Goal: Register for event/course

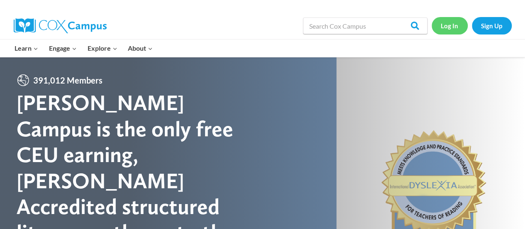
click at [453, 27] on link "Log In" at bounding box center [450, 25] width 36 height 17
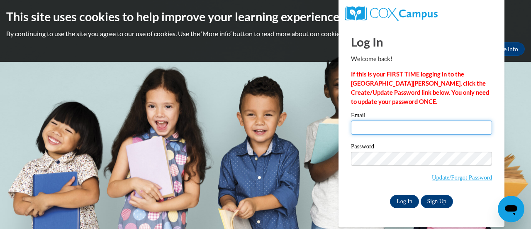
type input "stroedee@w-csd.org"
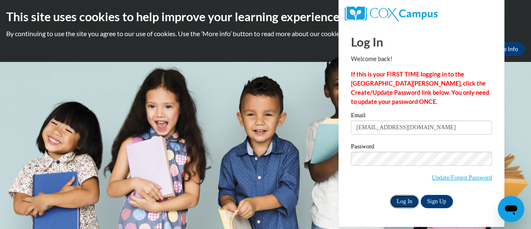
click at [400, 200] on input "Log In" at bounding box center [404, 201] width 29 height 13
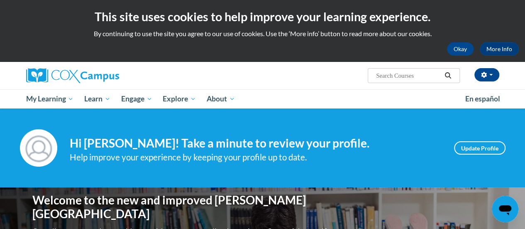
click at [389, 76] on input "Search..." at bounding box center [408, 76] width 66 height 10
type input "read aloud"
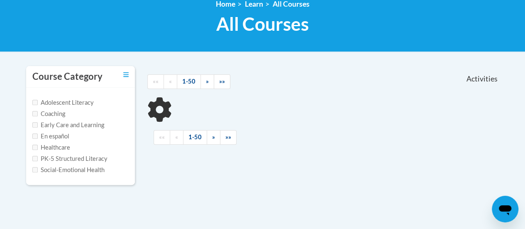
scroll to position [122, 0]
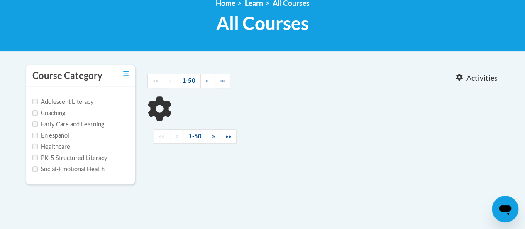
type input "read aloud"
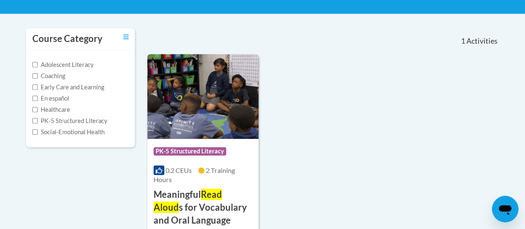
scroll to position [159, 0]
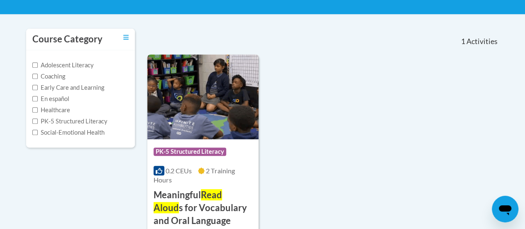
click at [185, 92] on img at bounding box center [202, 96] width 111 height 85
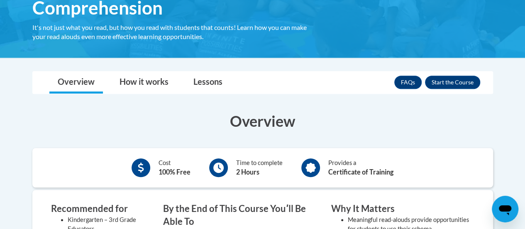
scroll to position [194, 0]
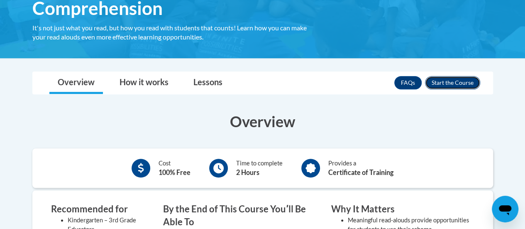
click at [459, 84] on button "Enroll" at bounding box center [452, 82] width 55 height 13
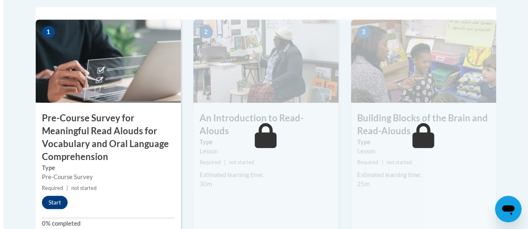
scroll to position [293, 0]
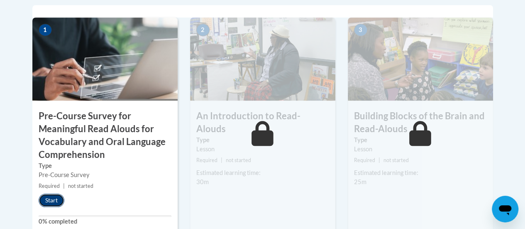
click at [50, 197] on button "Start" at bounding box center [52, 199] width 26 height 13
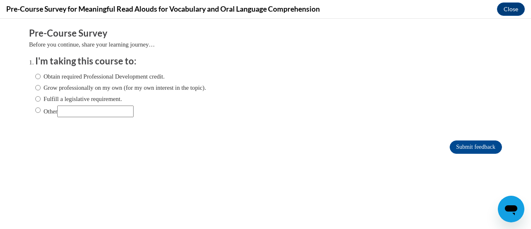
scroll to position [0, 0]
click at [35, 100] on input "Fulfill a legislative requirement." at bounding box center [37, 98] width 5 height 9
radio input "true"
click at [452, 145] on input "Submit feedback" at bounding box center [476, 146] width 52 height 13
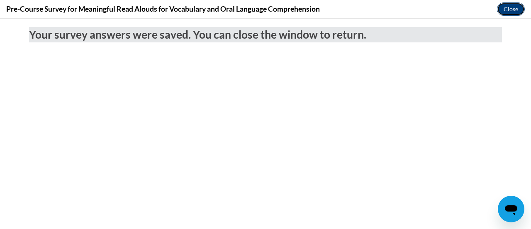
click at [507, 9] on button "Close" at bounding box center [511, 8] width 28 height 13
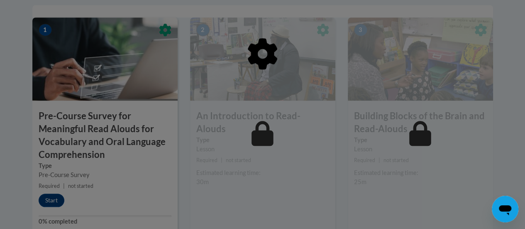
click at [51, 202] on div at bounding box center [262, 114] width 525 height 229
click at [76, 102] on div at bounding box center [262, 96] width 461 height 158
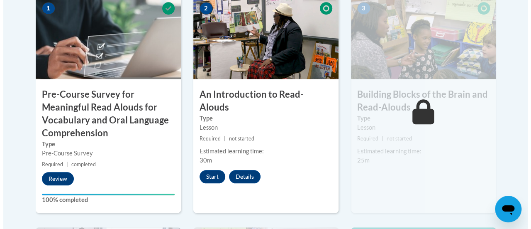
scroll to position [296, 0]
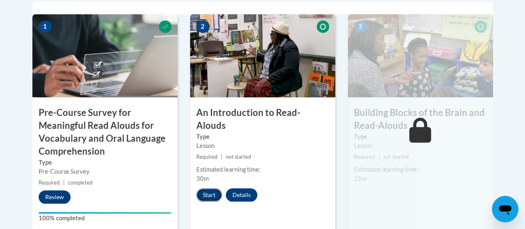
click at [211, 188] on button "Start" at bounding box center [209, 194] width 26 height 13
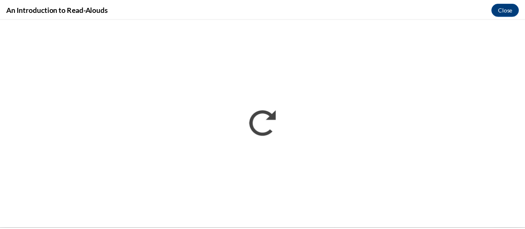
scroll to position [0, 0]
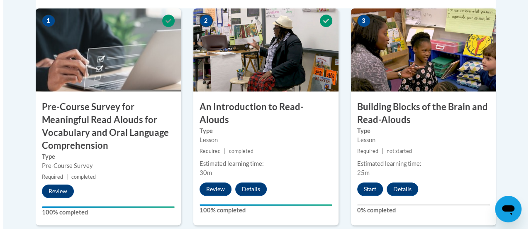
scroll to position [304, 0]
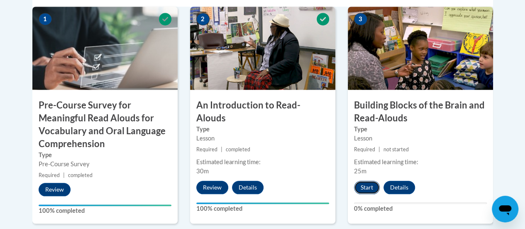
click at [367, 185] on button "Start" at bounding box center [367, 186] width 26 height 13
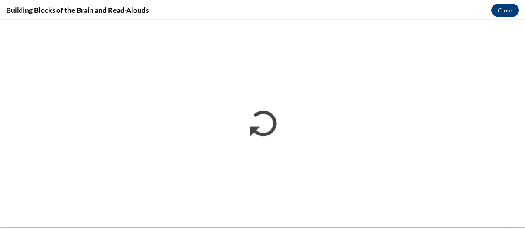
scroll to position [0, 0]
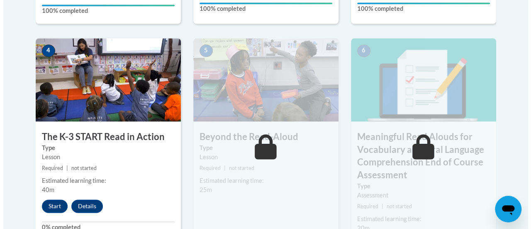
scroll to position [504, 0]
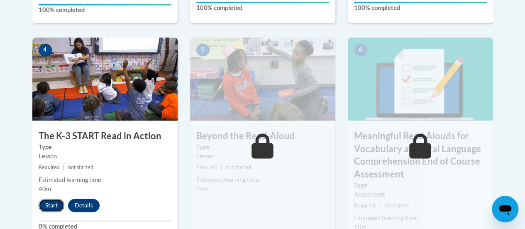
click at [49, 203] on button "Start" at bounding box center [52, 204] width 26 height 13
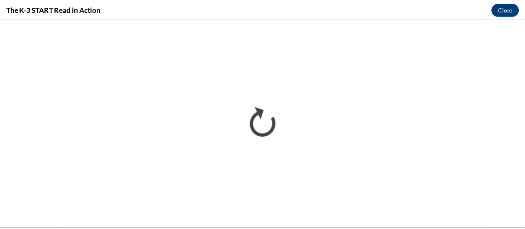
scroll to position [0, 0]
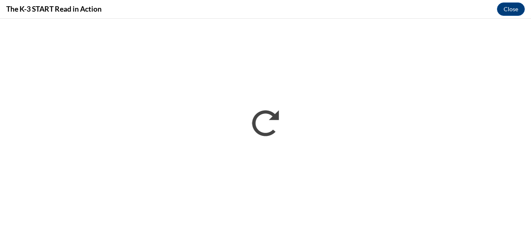
click at [299, 14] on div "The K-3 START Read in Action Close" at bounding box center [265, 9] width 531 height 19
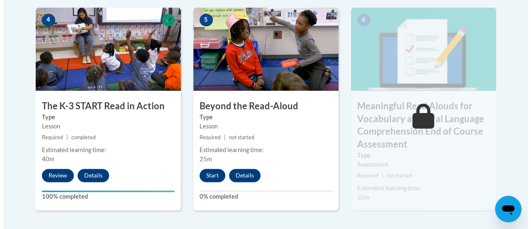
scroll to position [534, 0]
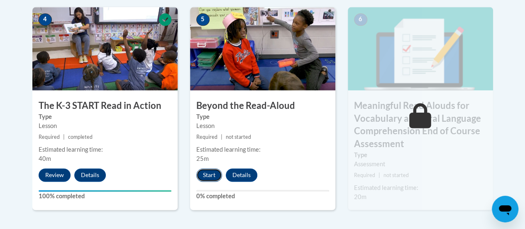
click at [204, 171] on button "Start" at bounding box center [209, 174] width 26 height 13
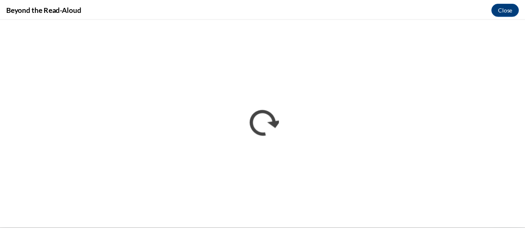
scroll to position [0, 0]
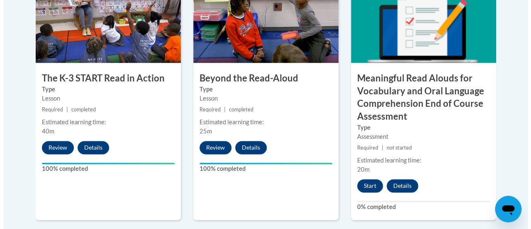
scroll to position [563, 0]
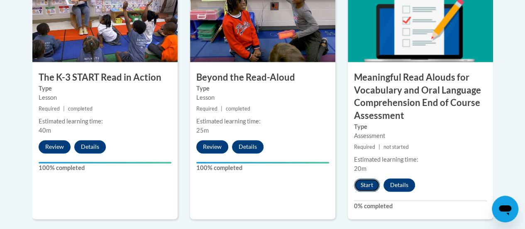
click at [369, 181] on button "Start" at bounding box center [367, 184] width 26 height 13
